Goal: Task Accomplishment & Management: Manage account settings

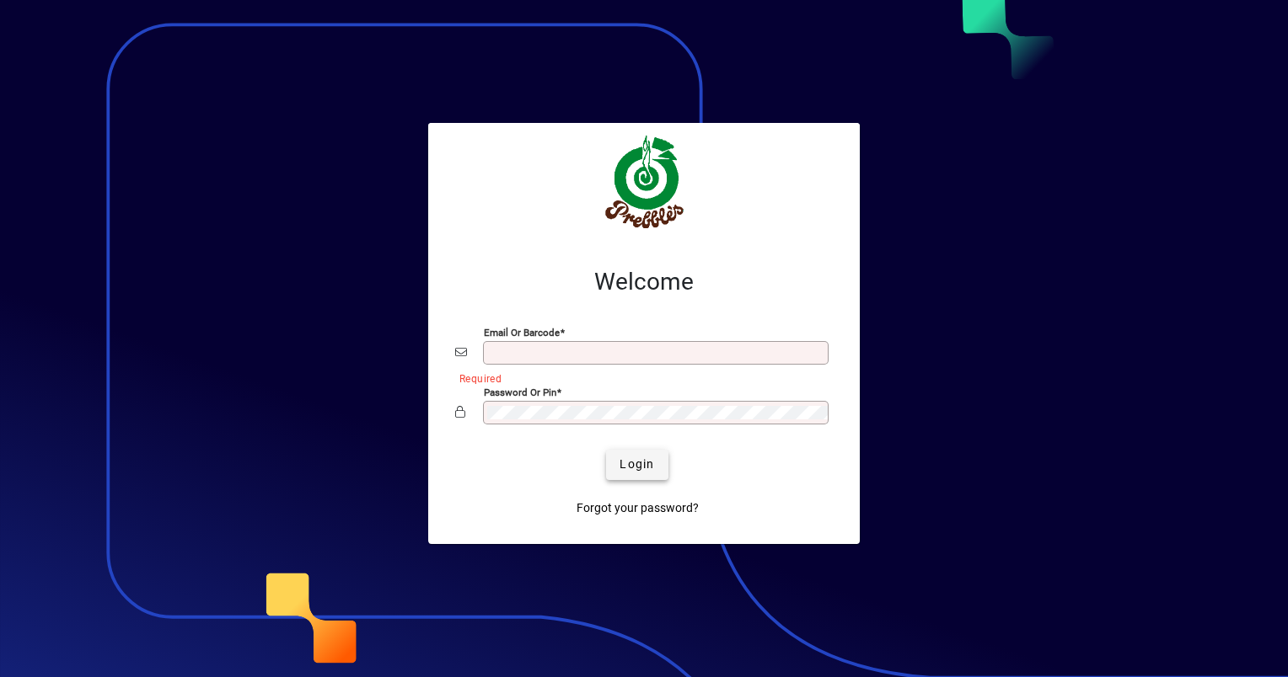
type input "**********"
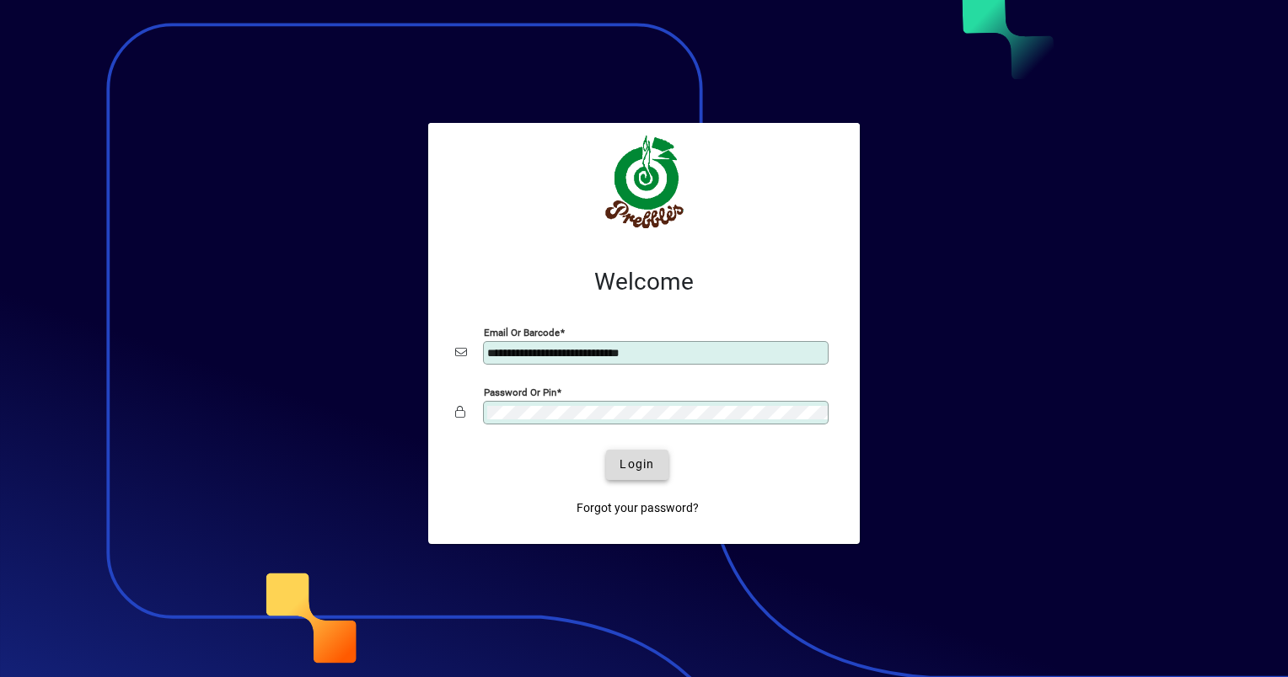
click at [623, 453] on span "submit" at bounding box center [637, 465] width 62 height 40
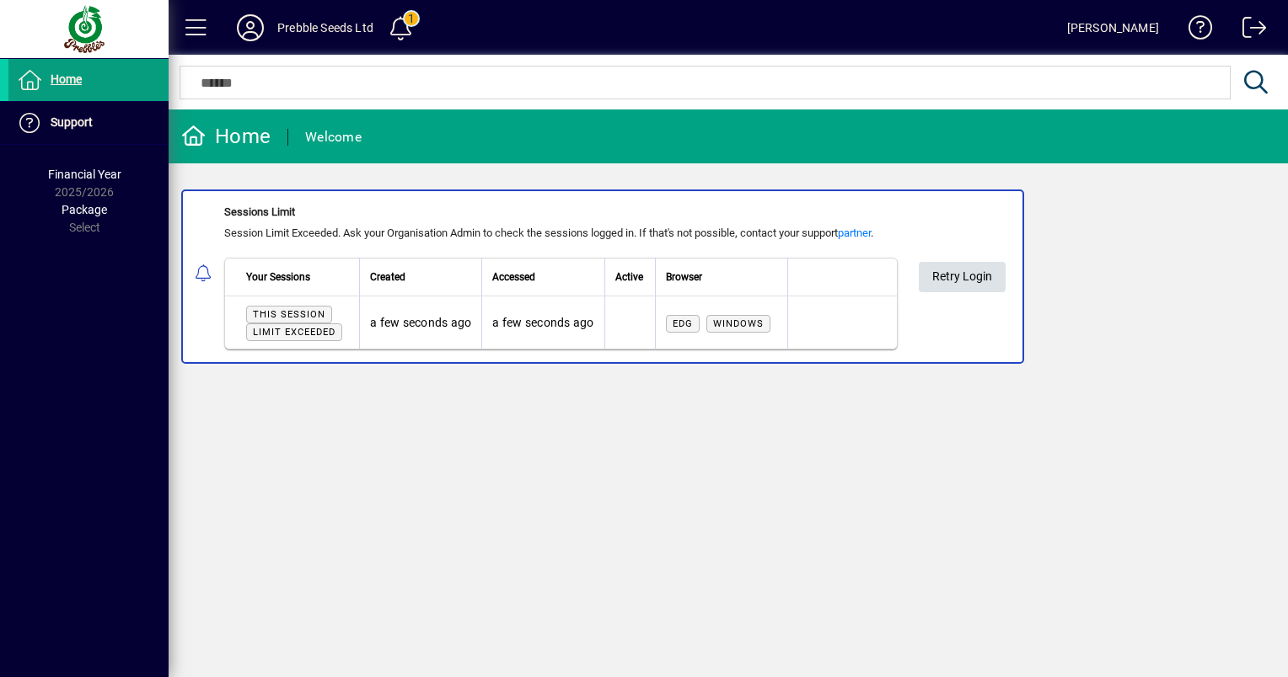
click at [949, 285] on span "Retry Login" at bounding box center [962, 277] width 60 height 28
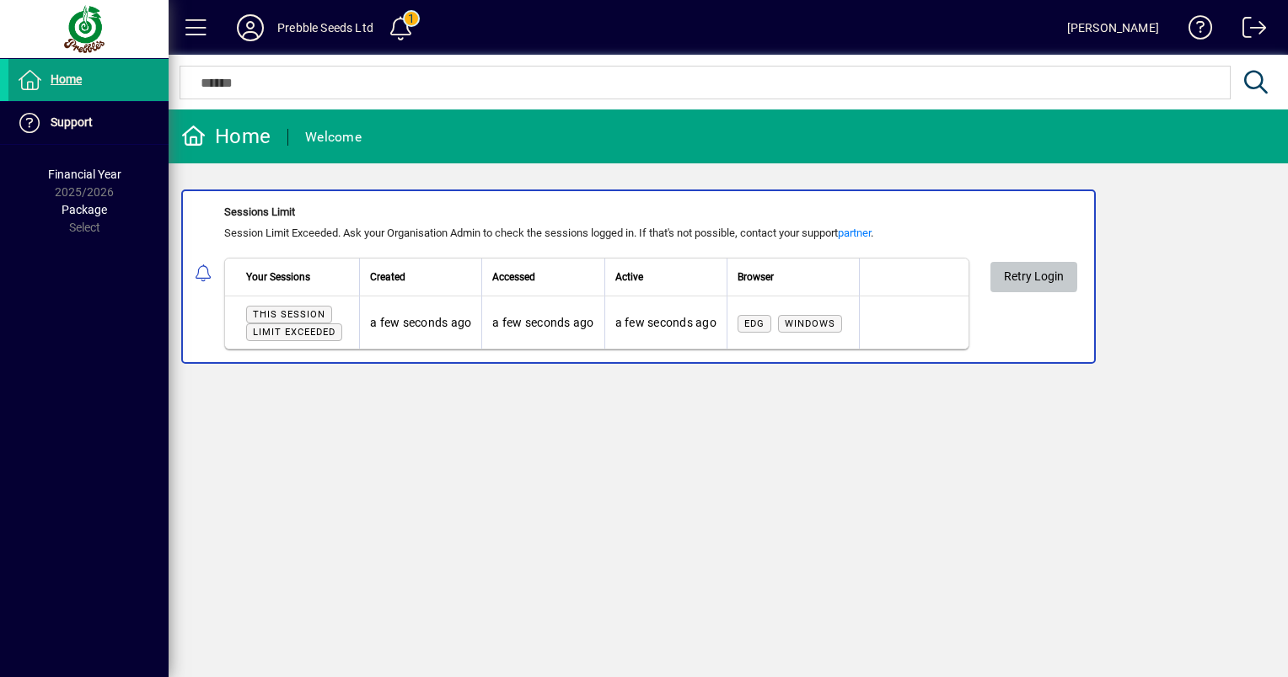
click at [1023, 275] on span "Retry Login" at bounding box center [1034, 277] width 60 height 28
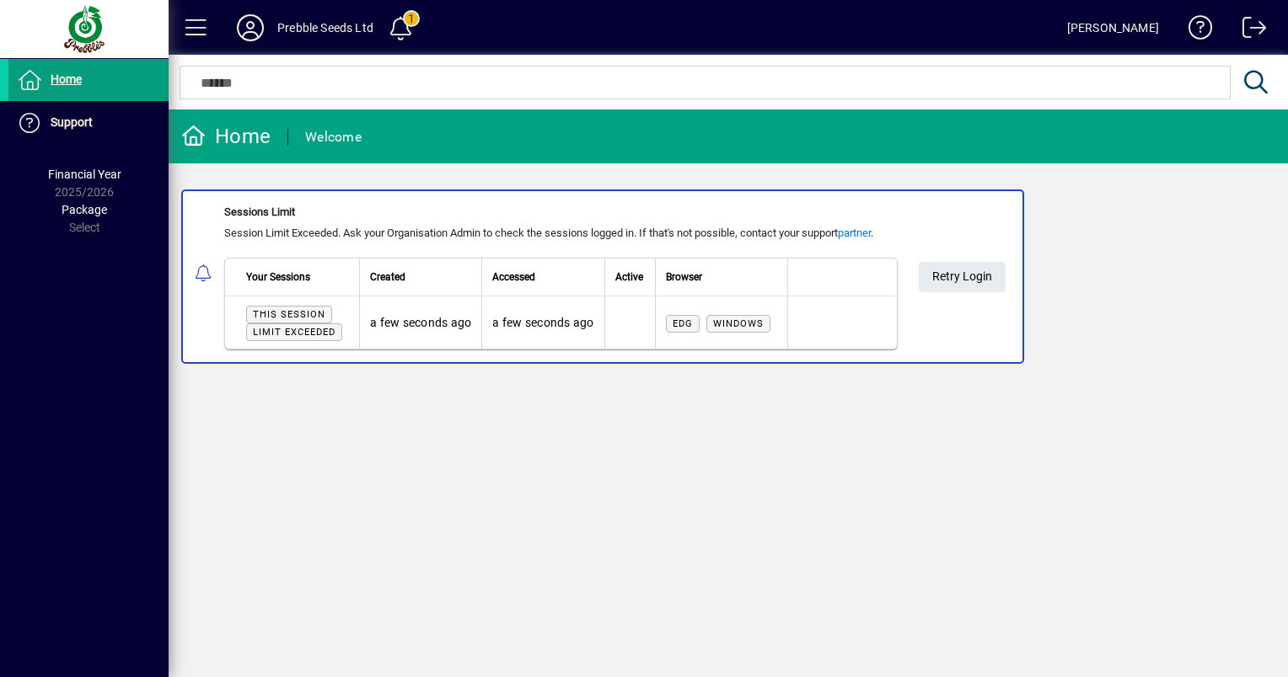
click at [243, 124] on div "Home" at bounding box center [225, 136] width 89 height 27
click at [236, 139] on div "Home" at bounding box center [225, 136] width 89 height 27
click at [72, 78] on span "Home" at bounding box center [66, 78] width 31 height 13
click at [963, 278] on span "Retry Login" at bounding box center [962, 277] width 60 height 28
